Goal: Task Accomplishment & Management: Manage account settings

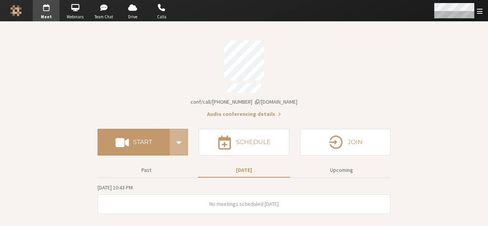
click at [481, 10] on span "Open menu" at bounding box center [480, 11] width 6 height 7
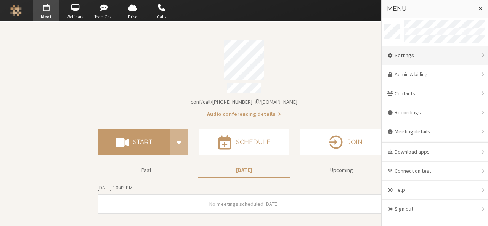
click at [443, 63] on div "Settings" at bounding box center [435, 55] width 106 height 19
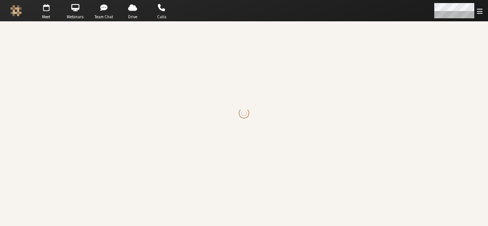
click at [479, 13] on span "Open menu" at bounding box center [480, 11] width 6 height 7
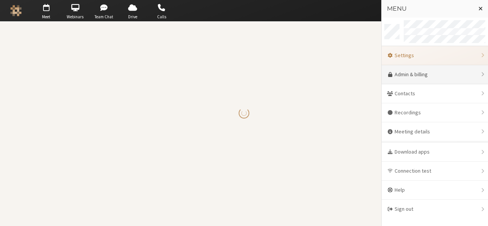
click at [452, 69] on link "Admin & billing" at bounding box center [435, 74] width 106 height 19
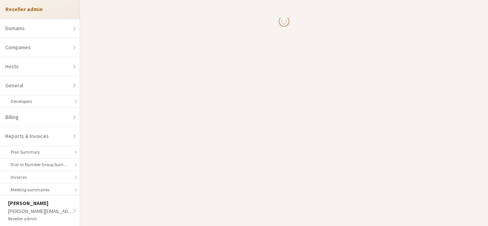
select select "10"
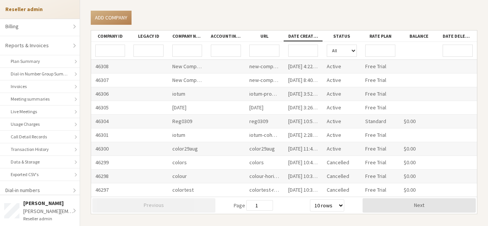
scroll to position [93, 0]
click at [44, 167] on link "Exported CSV's" at bounding box center [40, 173] width 80 height 13
select select "25"
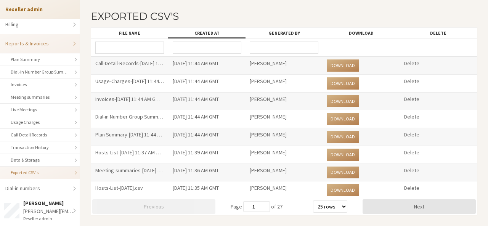
scroll to position [35, 0]
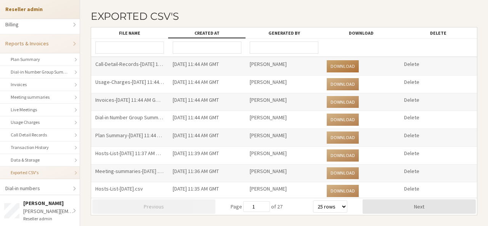
click at [348, 63] on link "Download" at bounding box center [343, 66] width 32 height 12
click at [340, 67] on link "Download" at bounding box center [343, 66] width 32 height 12
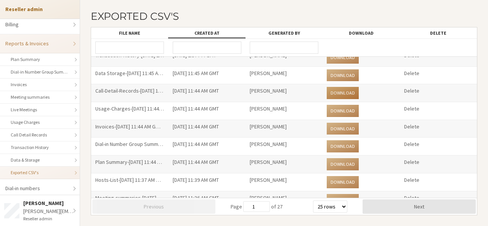
scroll to position [0, 0]
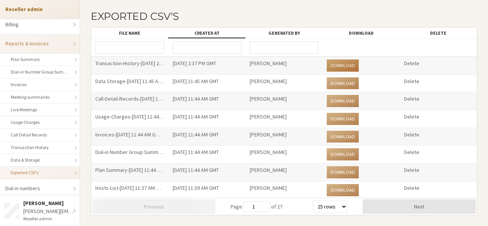
click at [335, 64] on link "Download" at bounding box center [343, 66] width 32 height 12
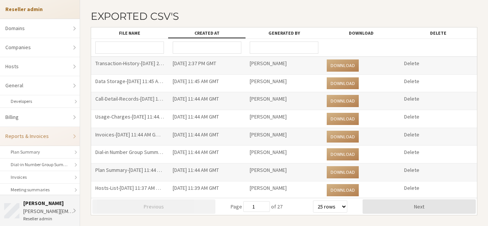
click at [62, 208] on div "anita@iotum.com" at bounding box center [49, 212] width 53 height 8
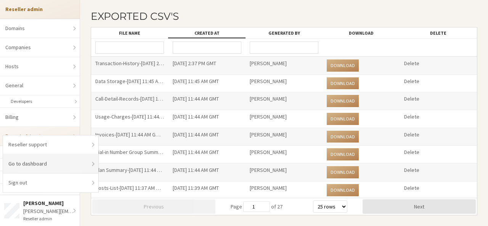
click at [57, 165] on link "Go to dashboard" at bounding box center [50, 163] width 95 height 19
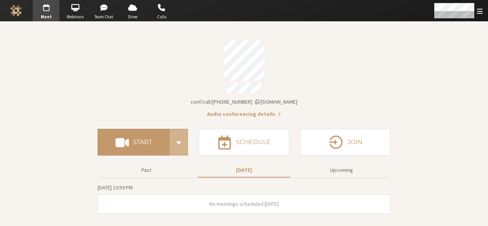
click at [404, 10] on div at bounding box center [427, 10] width 122 height 21
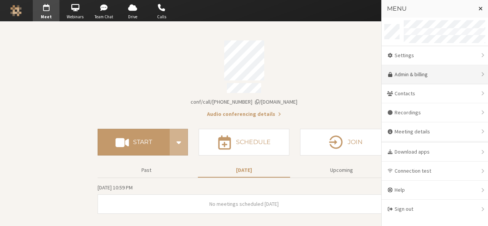
click at [438, 71] on link "Admin & billing" at bounding box center [435, 74] width 106 height 19
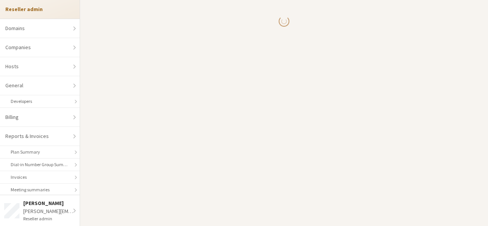
select select "10"
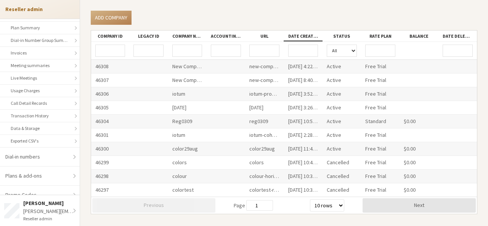
scroll to position [126, 0]
click at [40, 138] on link "Exported CSV's" at bounding box center [40, 139] width 80 height 13
select select "25"
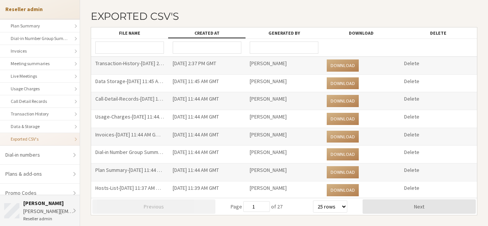
click at [58, 198] on li "Anita anita@iotum.com Reseller admin" at bounding box center [40, 210] width 80 height 31
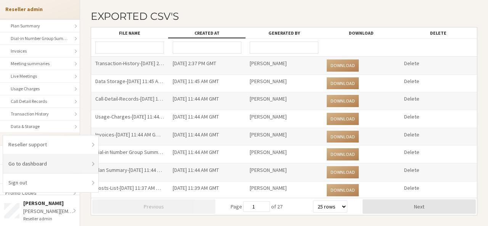
click at [50, 169] on link "Go to dashboard" at bounding box center [50, 163] width 95 height 19
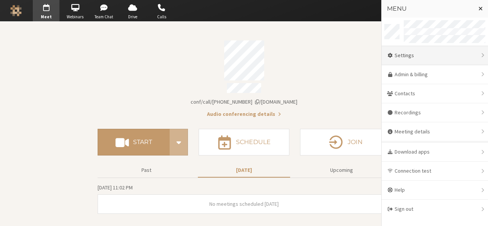
click at [433, 53] on div "Settings" at bounding box center [435, 55] width 106 height 19
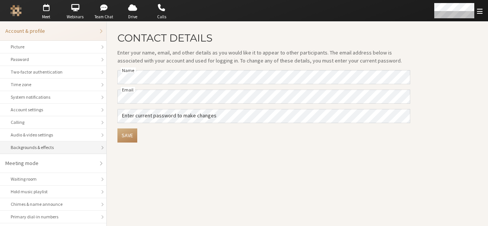
click at [34, 148] on div "Backgrounds & effects" at bounding box center [53, 147] width 85 height 7
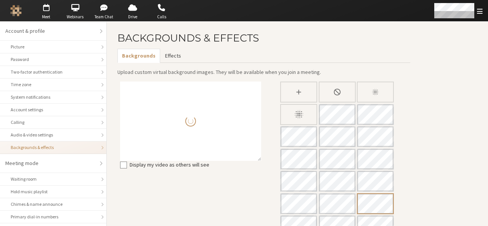
click at [167, 61] on button "Effects" at bounding box center [172, 56] width 25 height 14
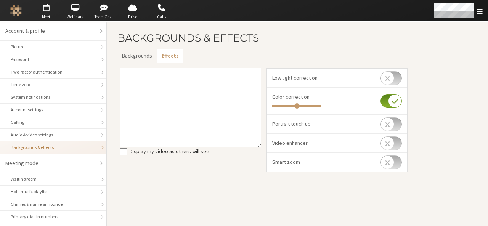
click at [400, 139] on input "checkbox" at bounding box center [391, 144] width 21 height 14
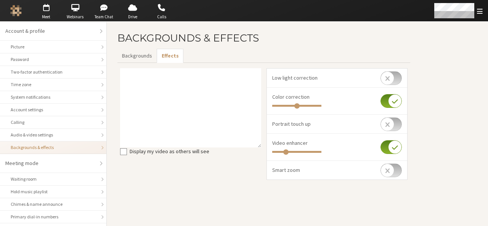
click at [400, 140] on input "checkbox" at bounding box center [391, 147] width 21 height 14
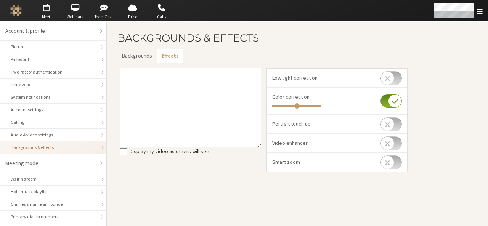
click at [400, 139] on input "checkbox" at bounding box center [391, 144] width 21 height 14
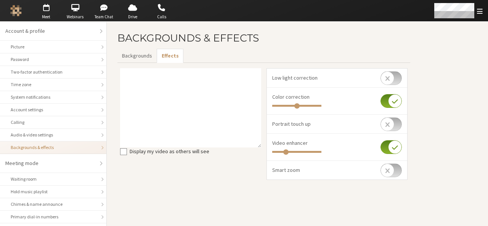
click at [400, 140] on input "checkbox" at bounding box center [391, 147] width 21 height 14
checkbox input "false"
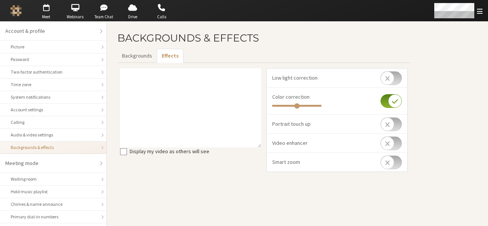
click at [397, 164] on input "checkbox" at bounding box center [391, 163] width 21 height 14
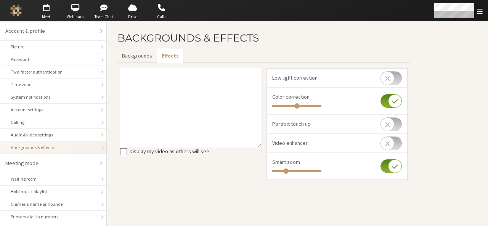
click at [397, 164] on input "checkbox" at bounding box center [391, 166] width 21 height 14
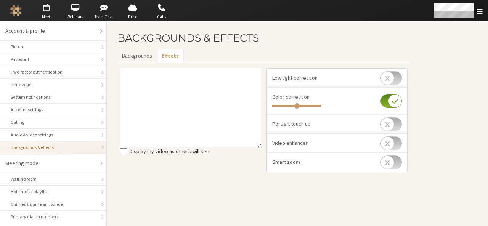
click at [397, 164] on input "checkbox" at bounding box center [391, 163] width 21 height 14
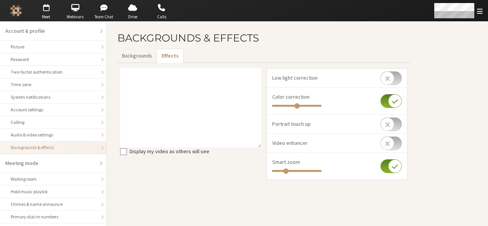
click at [397, 164] on input "checkbox" at bounding box center [391, 166] width 21 height 14
checkbox input "false"
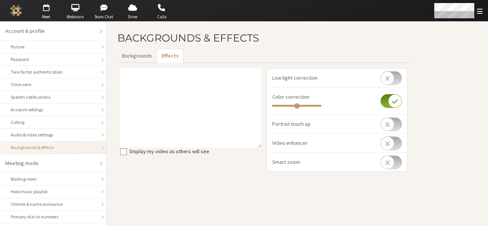
click at [386, 79] on input "checkbox" at bounding box center [391, 78] width 21 height 14
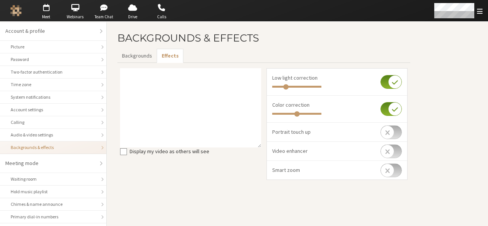
click at [386, 79] on input "checkbox" at bounding box center [391, 82] width 21 height 14
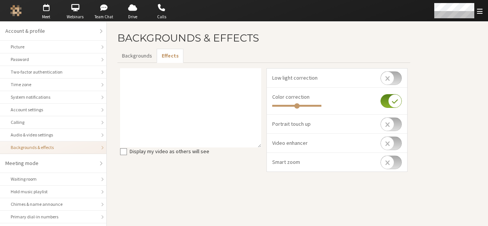
click at [386, 79] on input "checkbox" at bounding box center [391, 78] width 21 height 14
checkbox input "true"
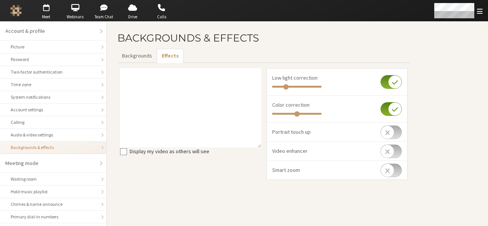
click at [399, 133] on input "checkbox" at bounding box center [391, 133] width 21 height 14
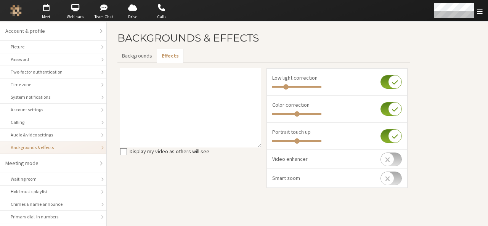
click at [399, 133] on input "checkbox" at bounding box center [391, 136] width 21 height 14
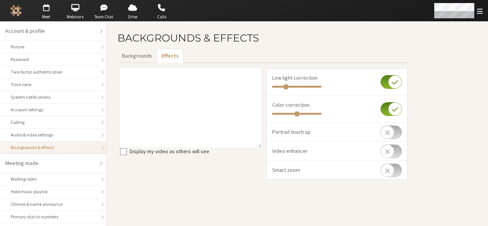
click at [399, 133] on input "checkbox" at bounding box center [391, 133] width 21 height 14
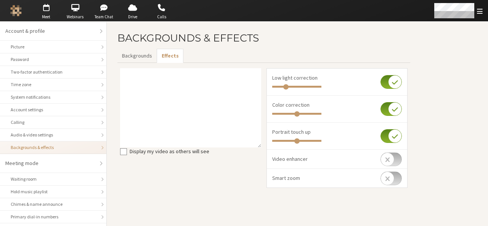
click at [399, 133] on input "checkbox" at bounding box center [391, 136] width 21 height 14
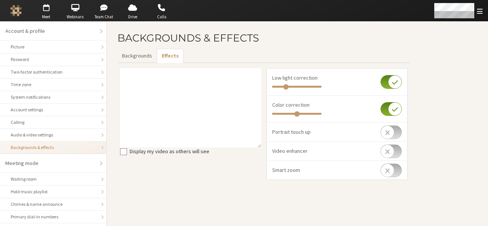
click at [399, 133] on input "checkbox" at bounding box center [391, 133] width 21 height 14
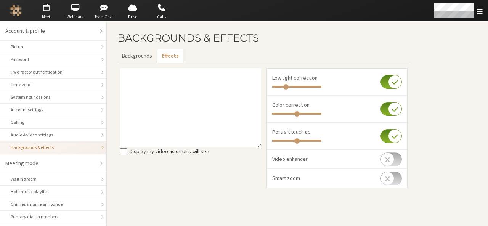
click at [399, 133] on input "checkbox" at bounding box center [391, 136] width 21 height 14
checkbox input "false"
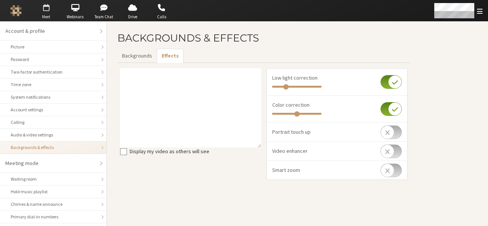
click at [44, 11] on span "button" at bounding box center [46, 8] width 27 height 12
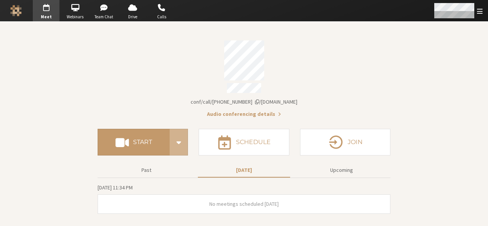
click at [478, 15] on div "Open menu" at bounding box center [458, 10] width 60 height 21
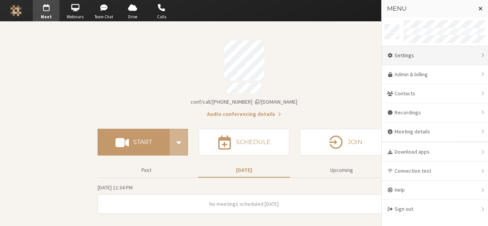
click at [446, 50] on div "Settings" at bounding box center [435, 55] width 106 height 19
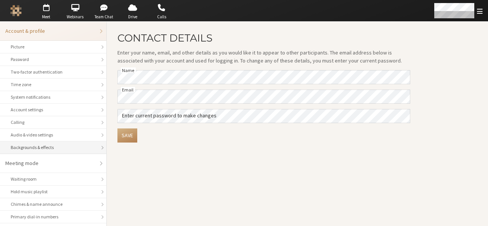
click at [14, 147] on div "Backgrounds & effects" at bounding box center [53, 147] width 85 height 7
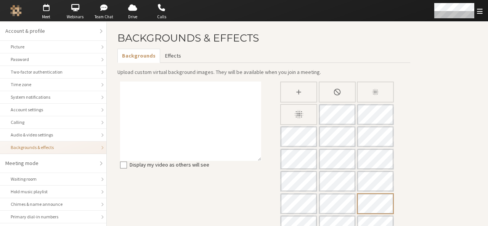
click at [171, 51] on button "Effects" at bounding box center [172, 56] width 25 height 14
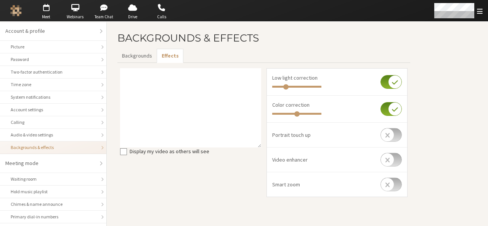
click at [401, 138] on input "checkbox" at bounding box center [391, 135] width 21 height 14
click at [401, 138] on input "checkbox" at bounding box center [391, 136] width 21 height 14
checkbox input "false"
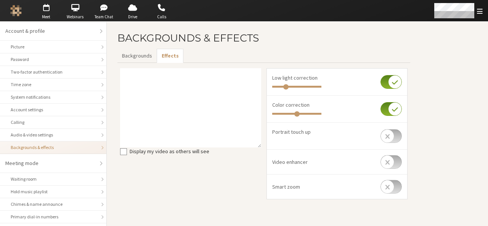
click at [396, 163] on input "checkbox" at bounding box center [391, 162] width 21 height 14
click at [396, 163] on input "checkbox" at bounding box center [391, 163] width 21 height 14
checkbox input "true"
click at [397, 192] on input "checkbox" at bounding box center [391, 189] width 21 height 14
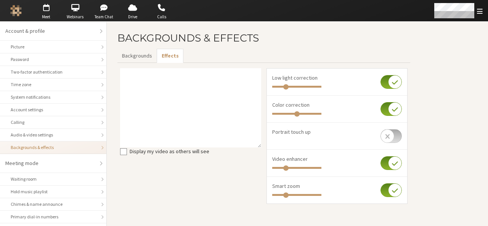
click at [397, 192] on input "checkbox" at bounding box center [391, 190] width 21 height 14
checkbox input "false"
click at [388, 80] on input "checkbox" at bounding box center [391, 82] width 21 height 14
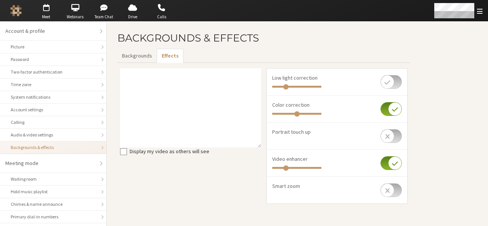
checkbox input "false"
click at [387, 108] on input "checkbox" at bounding box center [391, 109] width 21 height 14
checkbox input "false"
click at [385, 161] on input "checkbox" at bounding box center [391, 163] width 21 height 14
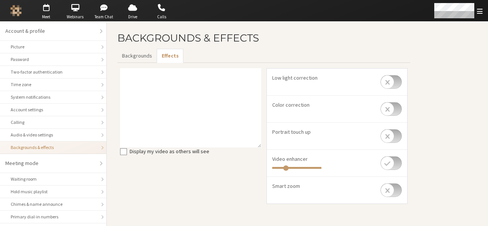
checkbox input "false"
click at [401, 83] on input "checkbox" at bounding box center [391, 82] width 21 height 14
checkbox input "false"
click at [397, 111] on input "checkbox" at bounding box center [391, 109] width 21 height 14
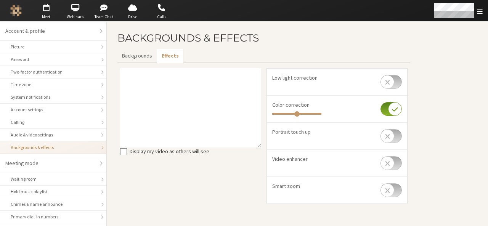
click at [397, 111] on input "checkbox" at bounding box center [391, 109] width 21 height 14
checkbox input "false"
click at [392, 137] on input "checkbox" at bounding box center [391, 136] width 21 height 14
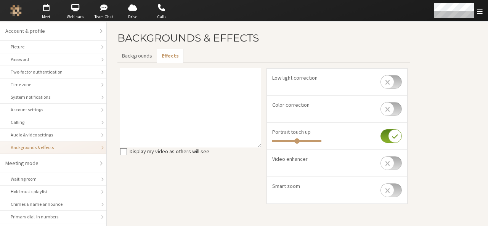
click at [392, 137] on input "checkbox" at bounding box center [391, 136] width 21 height 14
checkbox input "false"
click at [394, 163] on input "checkbox" at bounding box center [391, 163] width 21 height 14
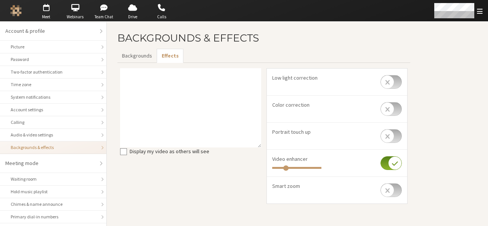
click at [394, 163] on input "checkbox" at bounding box center [391, 163] width 21 height 14
checkbox input "false"
click at [397, 190] on input "checkbox" at bounding box center [391, 190] width 21 height 14
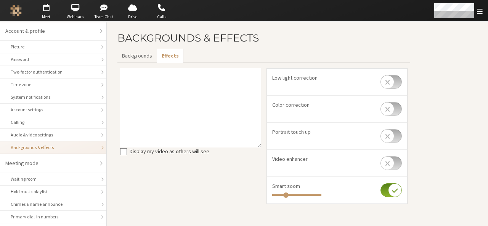
click at [397, 190] on input "checkbox" at bounding box center [391, 190] width 21 height 14
click at [383, 191] on input "checkbox" at bounding box center [391, 190] width 21 height 14
checkbox input "false"
click at [138, 55] on button "Backgrounds" at bounding box center [136, 56] width 39 height 14
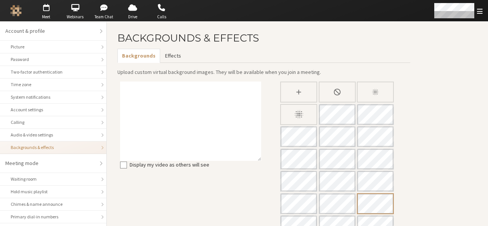
click at [165, 55] on button "Effects" at bounding box center [172, 56] width 25 height 14
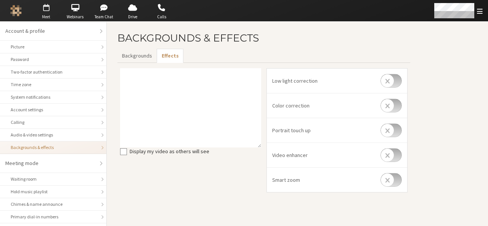
click at [50, 11] on span "button" at bounding box center [46, 8] width 27 height 12
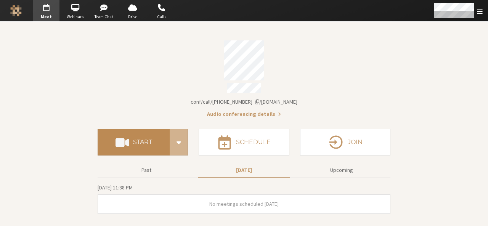
click at [149, 132] on button "Start" at bounding box center [134, 142] width 72 height 27
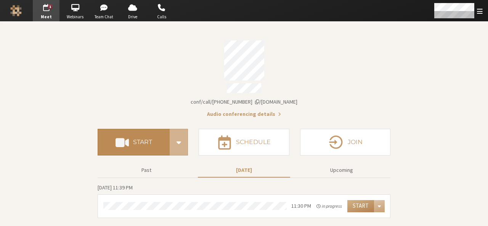
click at [145, 139] on h4 "Start" at bounding box center [142, 142] width 19 height 6
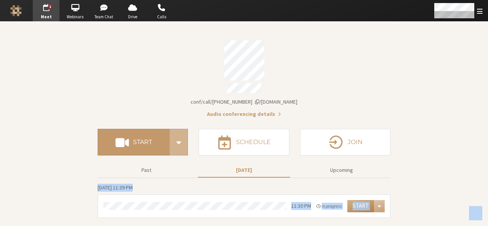
drag, startPoint x: 441, startPoint y: 167, endPoint x: 160, endPoint y: -33, distance: 345.0
click at [160, 0] on html "1 Go to Meet Go to Webinars Go to Team Chat Go to Drive Go to Calls Menu Settin…" at bounding box center [244, 113] width 488 height 226
click at [417, 174] on section "Meeting link iotum.callbridge.rocks/conf/call/9168685 Audio conferencing detail…" at bounding box center [244, 124] width 488 height 204
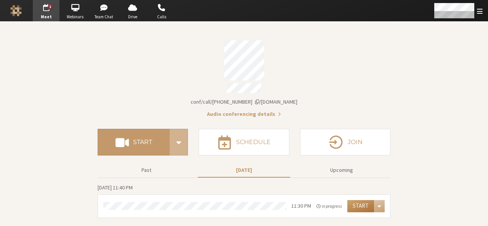
click at [356, 203] on button "Start" at bounding box center [361, 206] width 27 height 12
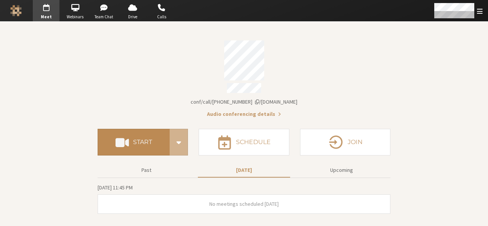
click at [147, 140] on h4 "Start" at bounding box center [142, 142] width 19 height 6
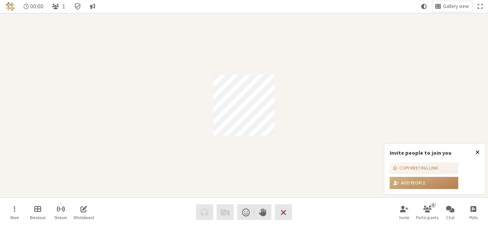
click at [479, 151] on span "Close popover" at bounding box center [478, 152] width 4 height 6
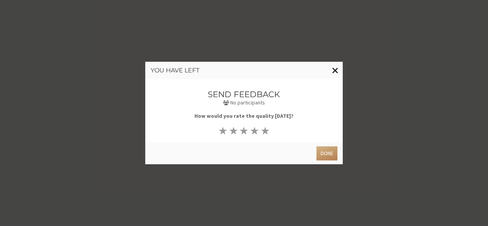
click at [337, 68] on span "Close modal" at bounding box center [335, 71] width 6 height 10
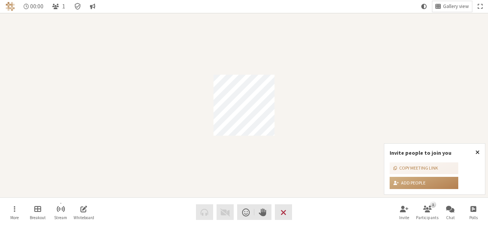
click at [476, 152] on span "Close popover" at bounding box center [478, 152] width 4 height 6
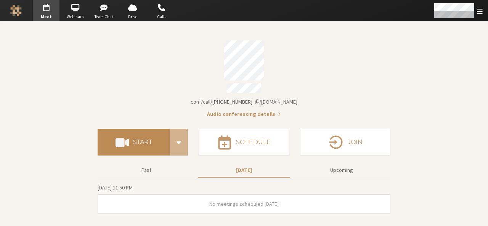
click at [138, 132] on button "Start" at bounding box center [134, 142] width 72 height 27
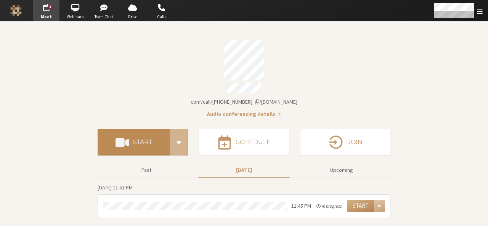
click at [148, 139] on h4 "Start" at bounding box center [142, 142] width 19 height 6
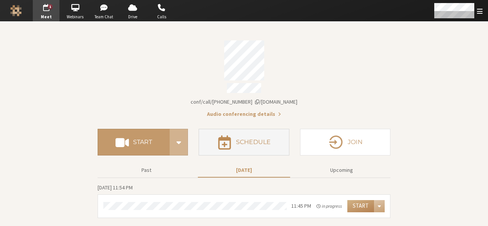
click at [258, 139] on h4 "Schedule" at bounding box center [253, 142] width 35 height 6
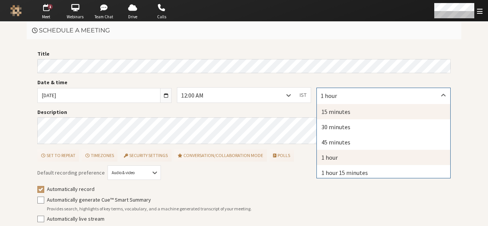
click at [333, 109] on div "15 minutes" at bounding box center [384, 111] width 134 height 15
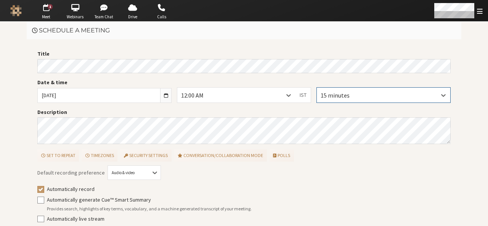
scroll to position [34, 0]
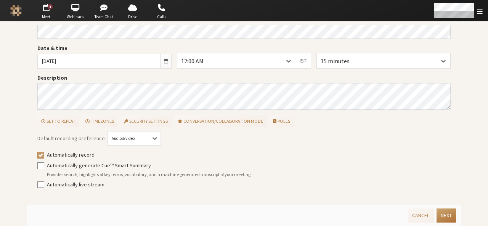
click at [443, 214] on button "Next" at bounding box center [446, 216] width 19 height 14
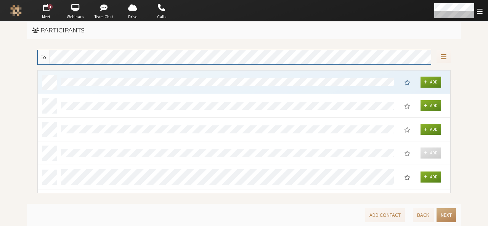
scroll to position [117, 407]
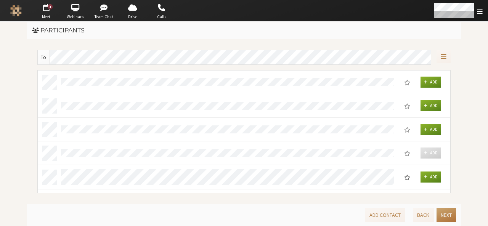
click at [443, 214] on button "Next" at bounding box center [446, 215] width 19 height 14
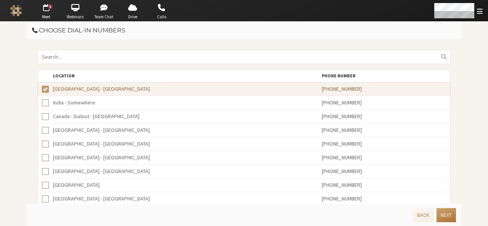
click at [443, 214] on button "Next" at bounding box center [446, 215] width 19 height 14
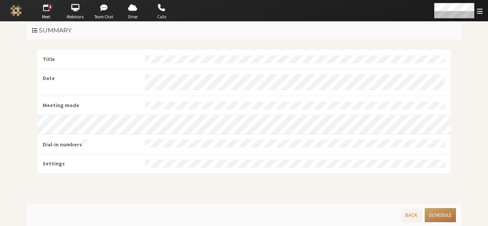
click at [443, 214] on button "Schedule" at bounding box center [440, 215] width 31 height 14
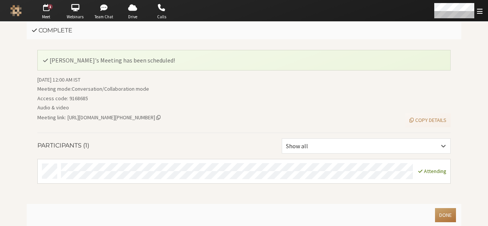
click at [443, 214] on button "Done" at bounding box center [445, 215] width 21 height 14
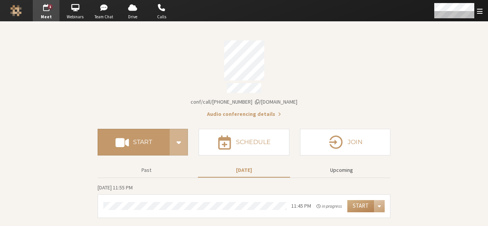
click at [345, 173] on button "Upcoming" at bounding box center [342, 170] width 92 height 13
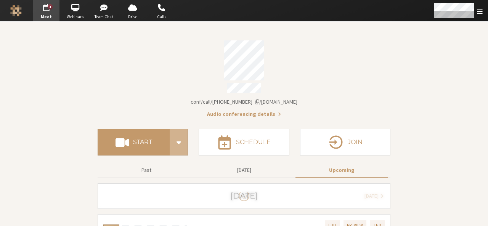
scroll to position [26, 0]
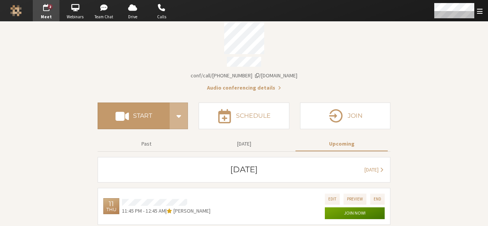
click at [351, 211] on button "Join now!" at bounding box center [355, 214] width 60 height 12
click at [352, 211] on button "Join now!" at bounding box center [355, 214] width 60 height 12
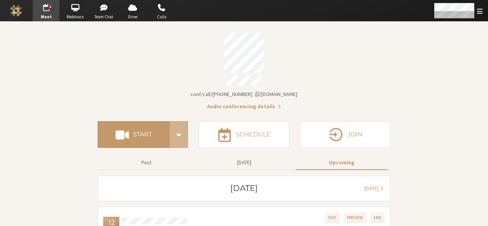
scroll to position [45, 0]
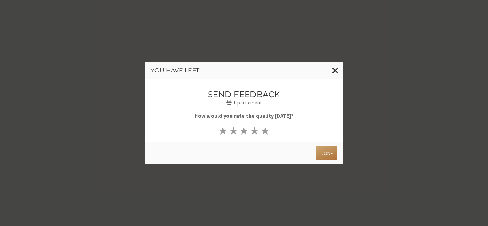
click at [329, 151] on button "Done" at bounding box center [327, 153] width 21 height 14
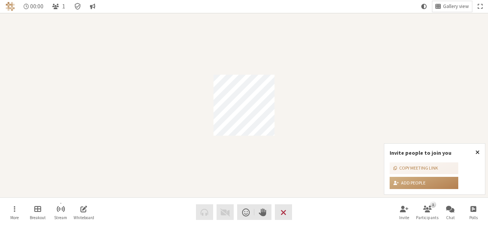
click at [478, 150] on span "Close popover" at bounding box center [478, 152] width 4 height 6
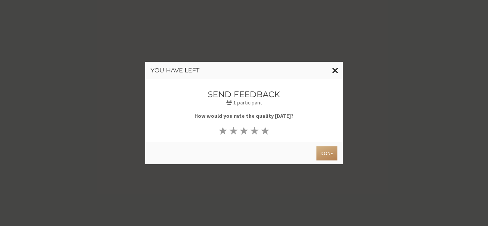
click at [334, 68] on span "Close modal" at bounding box center [335, 71] width 6 height 10
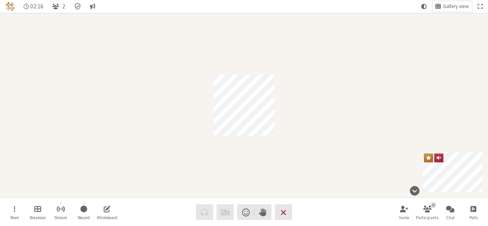
click at [237, 22] on div "Participant" at bounding box center [244, 105] width 488 height 185
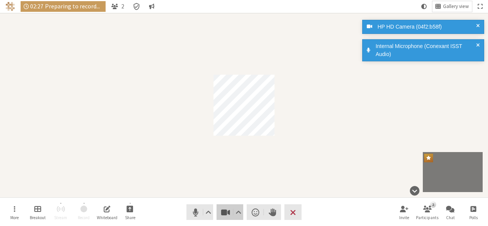
click at [229, 211] on span "Stop video (Alt+V)" at bounding box center [225, 212] width 11 height 11
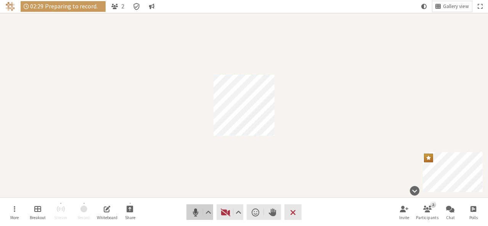
click at [189, 216] on button "Audio" at bounding box center [200, 212] width 27 height 16
click at [193, 212] on span "Mute (Alt+A)" at bounding box center [195, 212] width 11 height 11
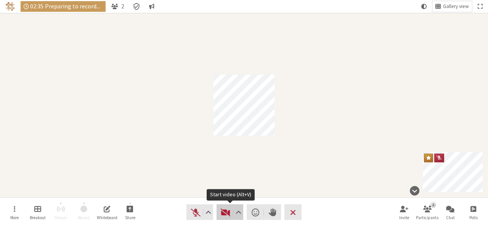
click at [219, 215] on button "Video" at bounding box center [230, 212] width 27 height 16
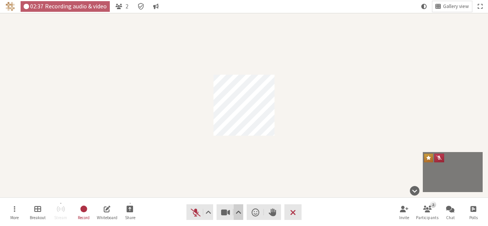
click at [241, 214] on span "Video setting" at bounding box center [239, 212] width 6 height 11
click at [81, 213] on span "Stop recording" at bounding box center [83, 209] width 9 height 10
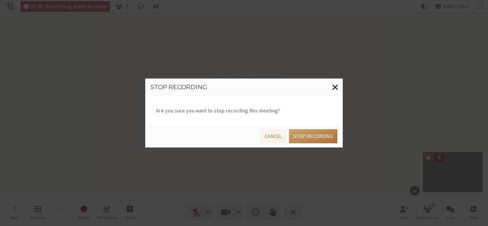
click at [299, 134] on button "Stop recording" at bounding box center [313, 136] width 48 height 14
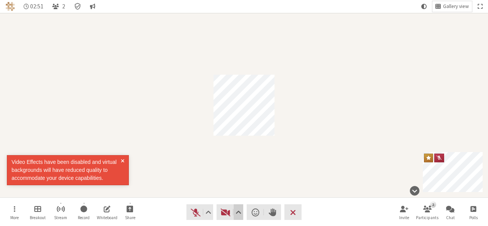
click at [236, 213] on span "Video setting" at bounding box center [239, 212] width 6 height 11
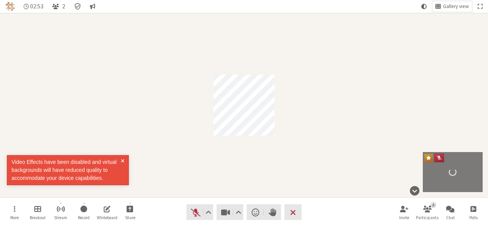
click at [343, 183] on div "Participant" at bounding box center [244, 105] width 488 height 185
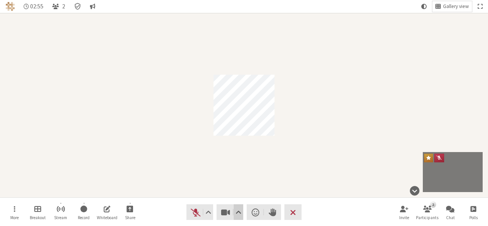
click at [242, 209] on button "Video setting" at bounding box center [239, 212] width 10 height 16
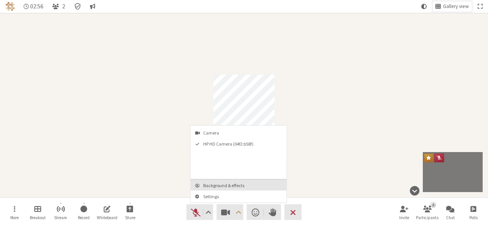
click at [233, 180] on button "Background & effects" at bounding box center [239, 185] width 96 height 11
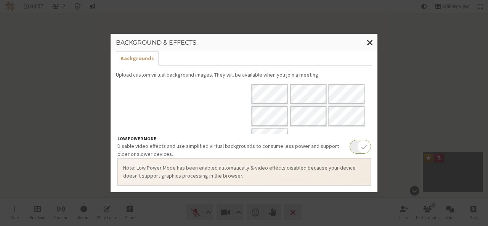
scroll to position [149, 0]
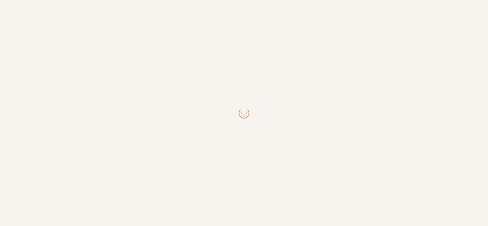
click at [211, 47] on body at bounding box center [244, 113] width 488 height 226
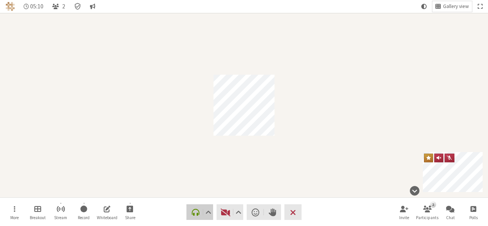
click at [195, 212] on span "Connect your audio" at bounding box center [195, 212] width 11 height 11
click at [240, 214] on span "Video setting" at bounding box center [239, 212] width 6 height 11
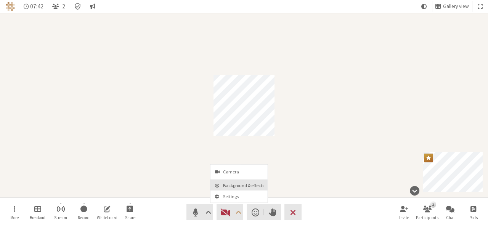
click at [232, 183] on span "Background & effects" at bounding box center [243, 185] width 41 height 5
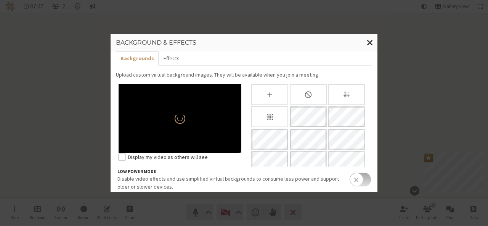
scroll to position [116, 0]
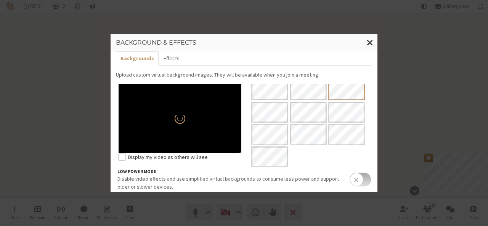
click at [365, 182] on input "checkbox" at bounding box center [360, 180] width 21 height 14
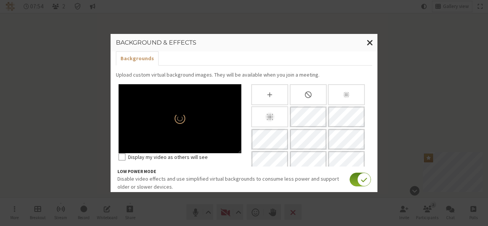
click at [365, 182] on input "checkbox" at bounding box center [360, 180] width 21 height 14
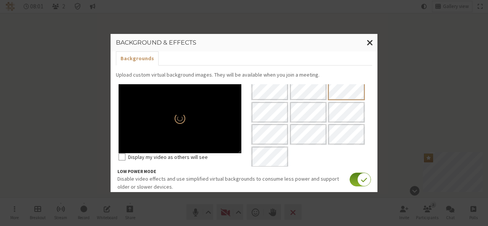
scroll to position [0, 0]
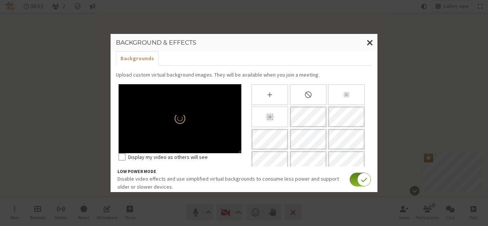
click at [355, 181] on input "checkbox" at bounding box center [360, 180] width 21 height 14
click at [171, 58] on button "Effects" at bounding box center [171, 58] width 25 height 14
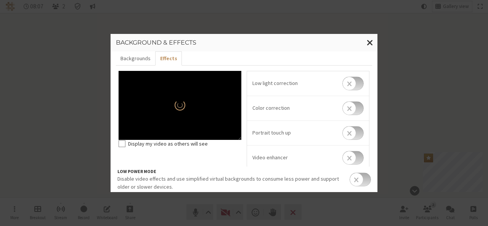
click at [356, 83] on input "checkbox" at bounding box center [353, 84] width 21 height 14
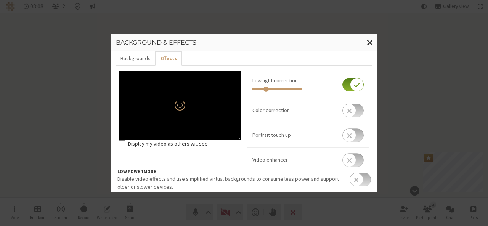
click at [356, 83] on input "checkbox" at bounding box center [353, 85] width 21 height 14
checkbox input "true"
click at [354, 110] on input "checkbox" at bounding box center [353, 111] width 21 height 14
checkbox input "true"
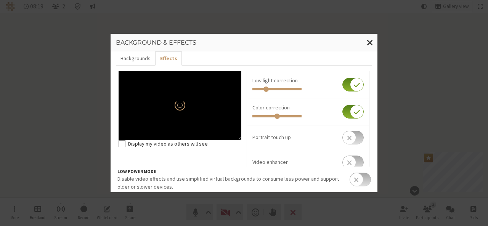
click at [358, 141] on input "checkbox" at bounding box center [353, 138] width 21 height 14
checkbox input "true"
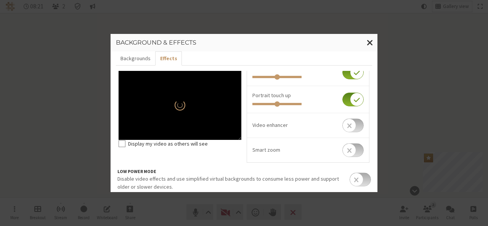
click at [355, 121] on input "checkbox" at bounding box center [353, 126] width 21 height 14
checkbox input "true"
click at [355, 154] on input "checkbox" at bounding box center [353, 153] width 21 height 14
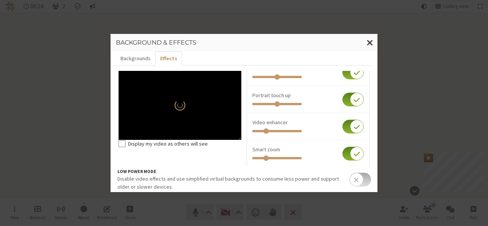
click at [355, 154] on input "checkbox" at bounding box center [353, 154] width 21 height 14
checkbox input "true"
click at [343, 129] on input "checkbox" at bounding box center [353, 127] width 21 height 14
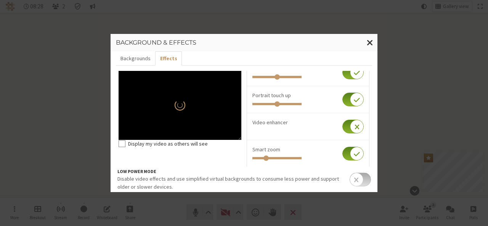
checkbox input "true"
click at [343, 100] on input "checkbox" at bounding box center [353, 100] width 21 height 14
checkbox input "false"
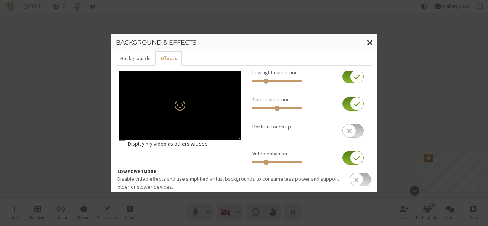
scroll to position [0, 0]
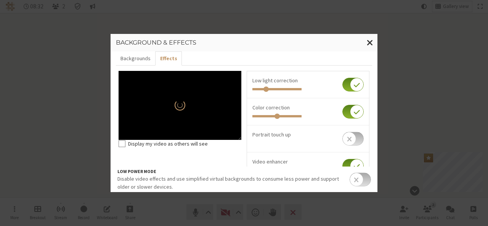
click at [343, 111] on input "checkbox" at bounding box center [353, 112] width 21 height 14
checkbox input "false"
click at [343, 86] on input "checkbox" at bounding box center [353, 85] width 21 height 14
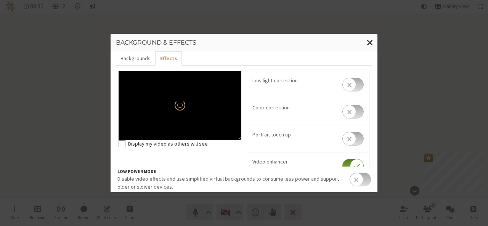
click at [343, 86] on input "checkbox" at bounding box center [353, 85] width 21 height 14
checkbox input "true"
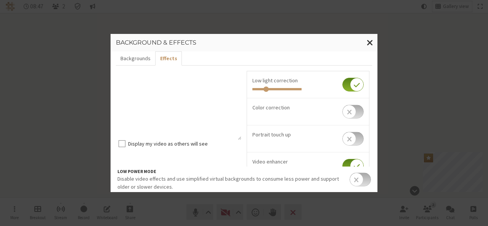
scroll to position [44, 0]
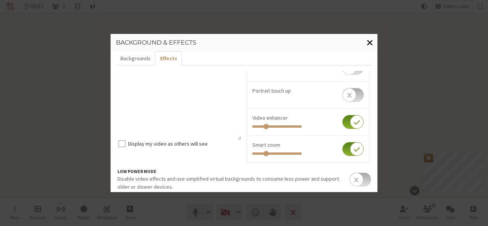
click at [371, 41] on span "Close modal" at bounding box center [370, 43] width 6 height 10
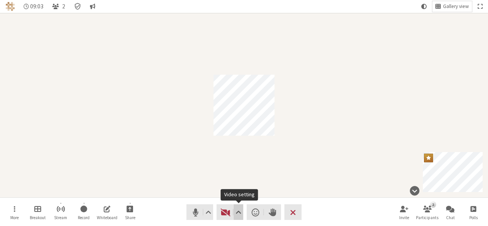
click at [238, 213] on span "Video setting" at bounding box center [239, 212] width 6 height 11
click at [356, 140] on div "Participant" at bounding box center [244, 105] width 488 height 185
click at [238, 207] on span "Video setting" at bounding box center [239, 212] width 6 height 11
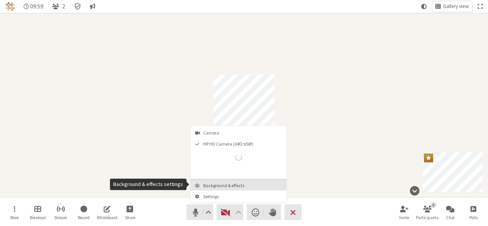
click at [223, 180] on button "Background & effects" at bounding box center [239, 185] width 96 height 11
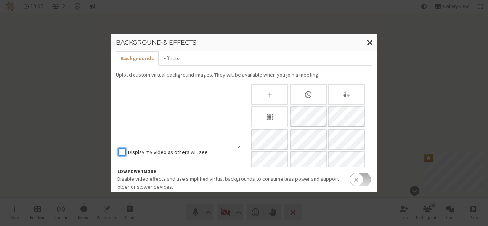
drag, startPoint x: 237, startPoint y: 150, endPoint x: 235, endPoint y: 117, distance: 32.5
click at [235, 117] on div at bounding box center [180, 116] width 123 height 64
click at [228, 164] on div "Display my video as others will see" at bounding box center [180, 184] width 128 height 200
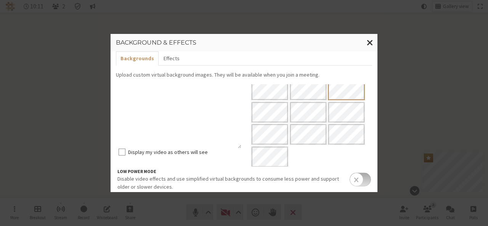
scroll to position [0, 0]
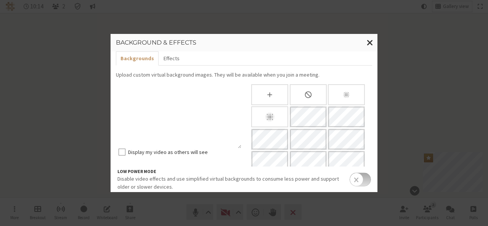
drag, startPoint x: 236, startPoint y: 147, endPoint x: 234, endPoint y: 121, distance: 26.0
click at [234, 121] on div at bounding box center [180, 116] width 123 height 64
drag, startPoint x: 238, startPoint y: 147, endPoint x: 222, endPoint y: 130, distance: 22.9
click at [222, 130] on div at bounding box center [180, 116] width 123 height 64
click at [169, 55] on button "Effects" at bounding box center [171, 58] width 25 height 14
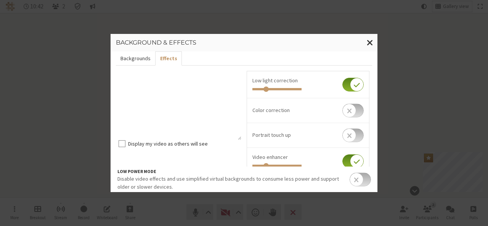
click at [128, 59] on button "Backgrounds" at bounding box center [135, 58] width 39 height 14
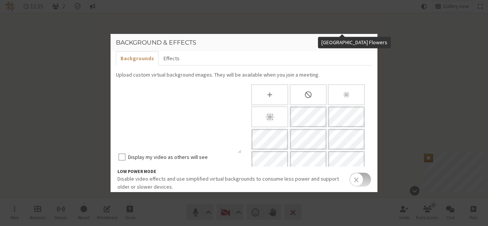
scroll to position [116, 0]
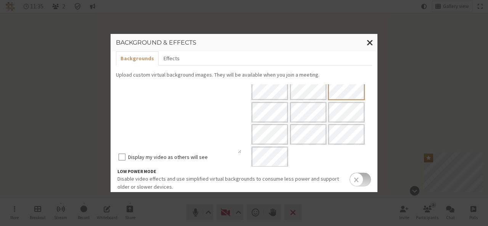
click at [213, 26] on div "Background & effects Backgrounds Effects Upload custom virtual background image…" at bounding box center [244, 113] width 488 height 226
click at [166, 63] on button "Effects" at bounding box center [171, 58] width 25 height 14
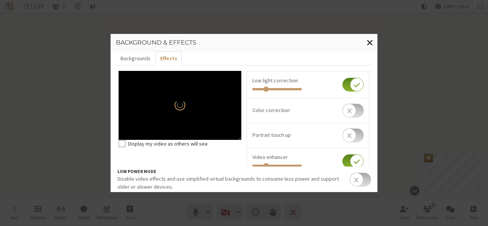
click at [357, 108] on input "checkbox" at bounding box center [353, 111] width 21 height 14
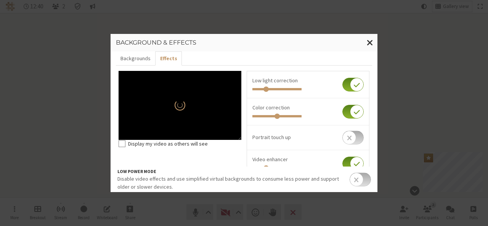
click at [357, 108] on input "checkbox" at bounding box center [353, 112] width 21 height 14
checkbox input "false"
click at [356, 139] on input "checkbox" at bounding box center [353, 138] width 21 height 14
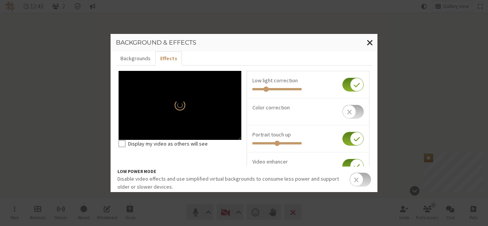
click at [356, 139] on input "checkbox" at bounding box center [353, 139] width 21 height 14
checkbox input "true"
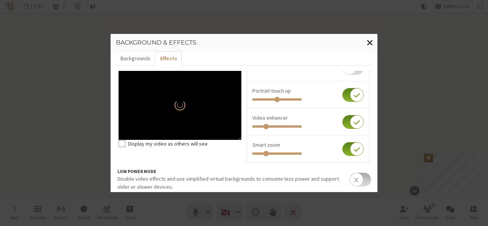
click at [343, 149] on input "checkbox" at bounding box center [353, 149] width 21 height 14
click at [346, 148] on input "checkbox" at bounding box center [353, 149] width 21 height 14
checkbox input "true"
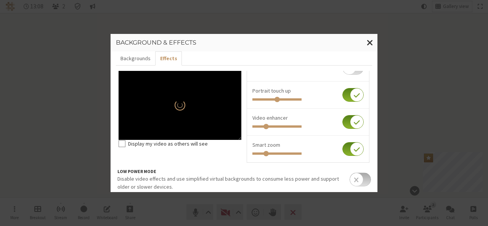
click at [293, 213] on div "Background & effects Backgrounds Effects Display my video as others will see Lo…" at bounding box center [244, 113] width 488 height 226
click at [374, 41] on button "Close modal" at bounding box center [370, 43] width 15 height 18
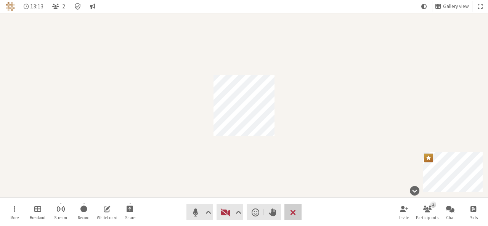
click at [289, 209] on button "Leave" at bounding box center [293, 212] width 17 height 16
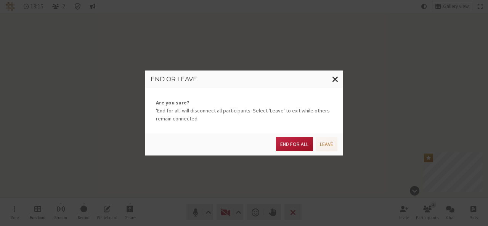
click at [286, 145] on button "End for all" at bounding box center [294, 144] width 37 height 14
